Goal: Information Seeking & Learning: Learn about a topic

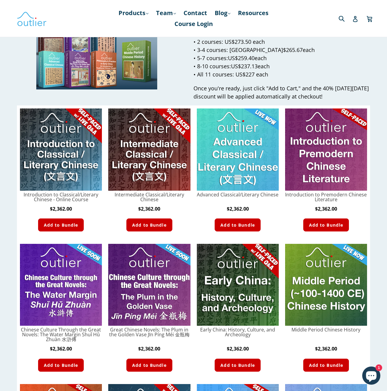
scroll to position [82, 0]
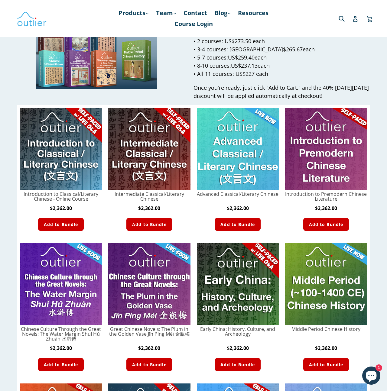
click at [320, 139] on img at bounding box center [326, 149] width 82 height 82
click at [311, 128] on img at bounding box center [326, 149] width 82 height 82
click at [312, 228] on button "Add to Bundle" at bounding box center [326, 224] width 46 height 13
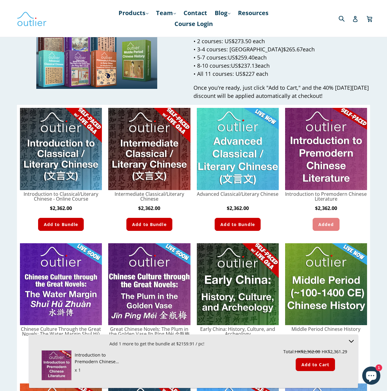
click at [322, 162] on img at bounding box center [326, 149] width 82 height 82
click at [162, 345] on div "Add 1 more to get the bundle at $2159.91 / pc!" at bounding box center [157, 345] width 235 height 8
click at [59, 363] on img at bounding box center [56, 365] width 30 height 30
click at [44, 376] on div "Add 1 more to get the bundle at $2159.91 / pc! Introduction to Premodern Chines…" at bounding box center [193, 362] width 329 height 54
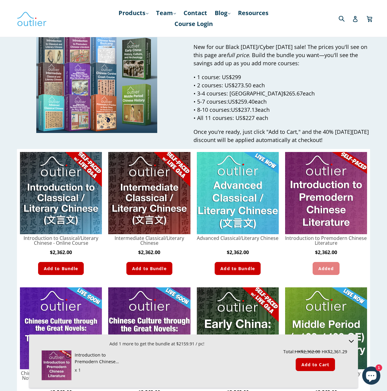
scroll to position [0, 0]
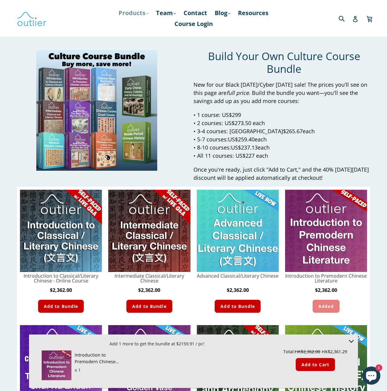
click at [136, 10] on link "Products .cls-1{fill:#231f20} expand" at bounding box center [133, 13] width 36 height 11
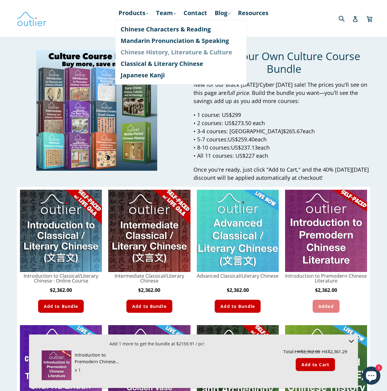
click at [142, 50] on link "Chinese History, Literature & Culture" at bounding box center [181, 52] width 121 height 11
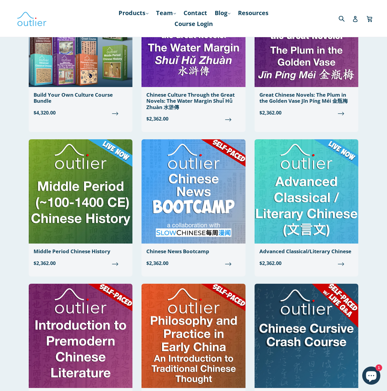
scroll to position [104, 0]
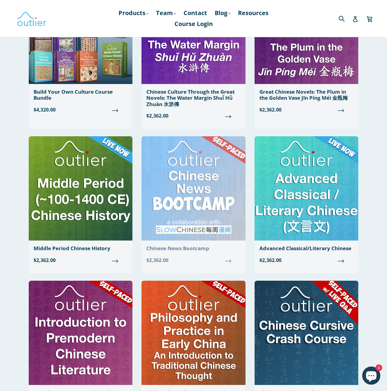
click at [201, 177] on img at bounding box center [193, 188] width 104 height 104
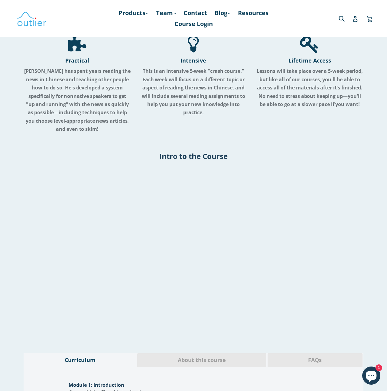
scroll to position [692, 0]
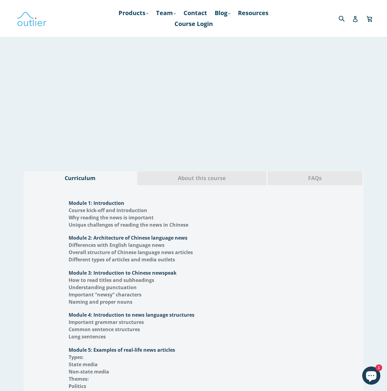
click at [199, 171] on div "About this course" at bounding box center [202, 178] width 130 height 14
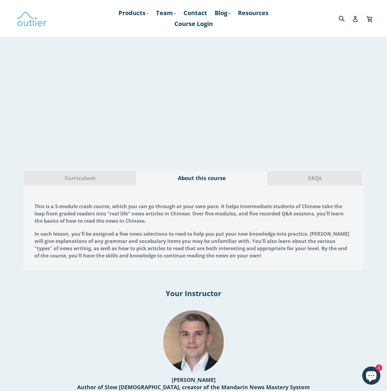
click at [116, 174] on div "Curriculum" at bounding box center [80, 178] width 112 height 14
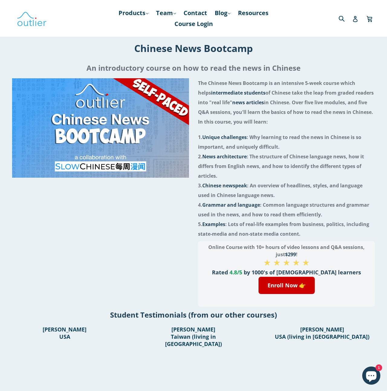
scroll to position [46, 0]
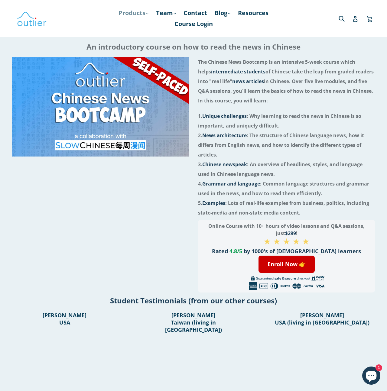
click at [130, 14] on link "Products .cls-1{fill:#231f20} expand" at bounding box center [133, 13] width 36 height 11
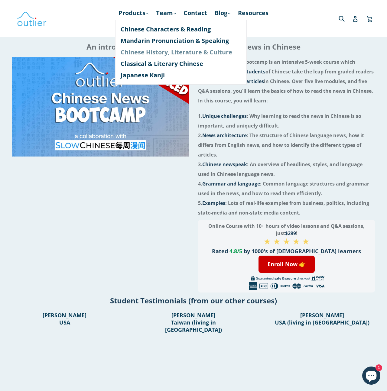
click at [150, 50] on link "Chinese History, Literature & Culture" at bounding box center [181, 52] width 121 height 11
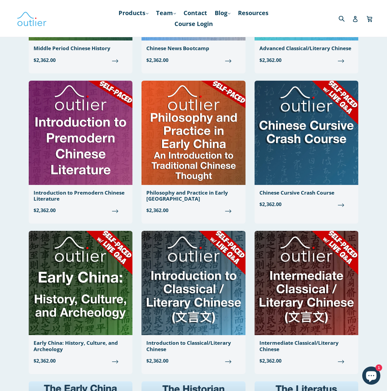
scroll to position [304, 0]
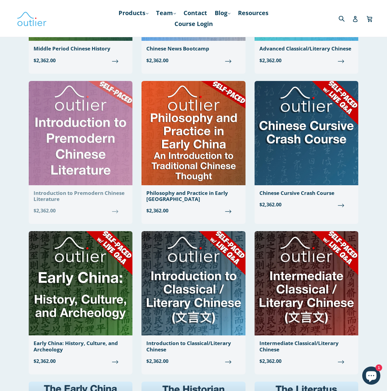
click at [87, 152] on img at bounding box center [81, 133] width 104 height 104
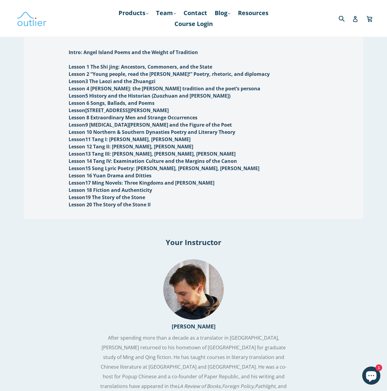
scroll to position [632, 0]
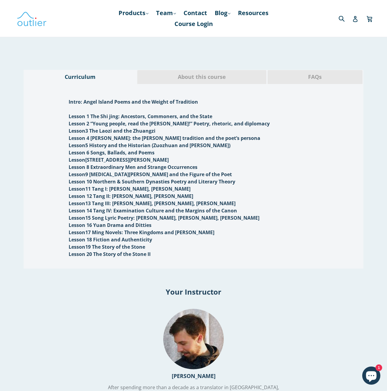
click at [205, 73] on span "About this course" at bounding box center [202, 77] width 120 height 8
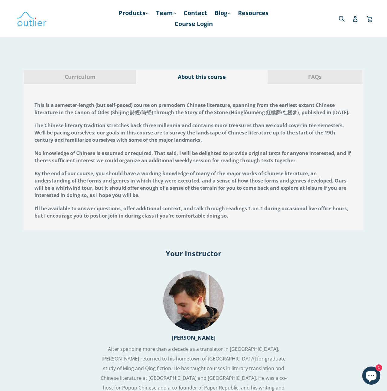
click at [296, 74] on div "FAQs" at bounding box center [314, 77] width 95 height 14
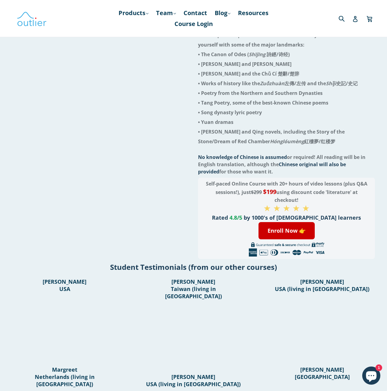
scroll to position [0, 0]
